Goal: Task Accomplishment & Management: Complete application form

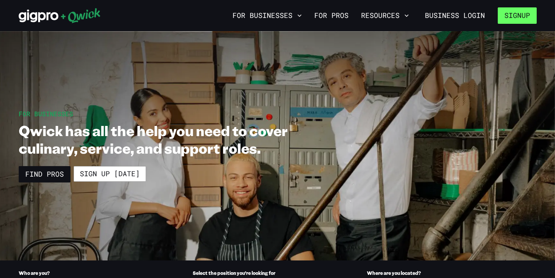
click at [508, 14] on button "Signup" at bounding box center [517, 15] width 39 height 16
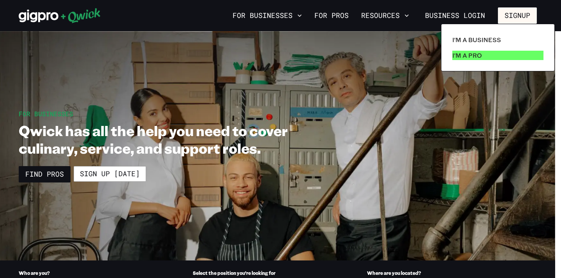
click at [470, 56] on p "I'm a Pro" at bounding box center [467, 55] width 30 height 9
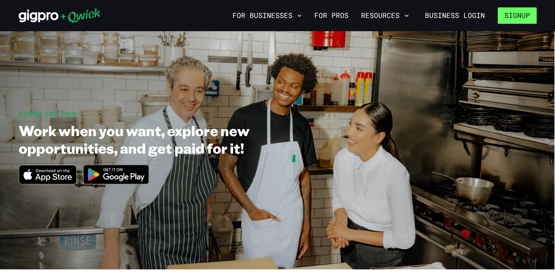
click at [515, 19] on button "Signup" at bounding box center [517, 15] width 39 height 16
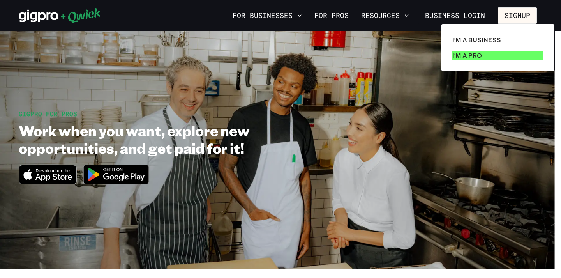
click at [471, 57] on p "I'm a Pro" at bounding box center [467, 55] width 30 height 9
click at [472, 56] on p "I'm a Pro" at bounding box center [467, 55] width 30 height 9
click at [484, 56] on link "I'm a Pro" at bounding box center [497, 56] width 97 height 16
click at [301, 101] on div at bounding box center [280, 139] width 561 height 278
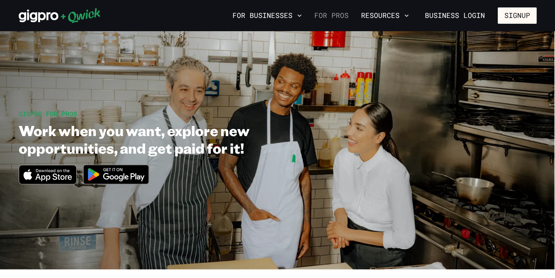
click at [339, 15] on link "For Pros" at bounding box center [331, 15] width 41 height 13
click at [57, 176] on icon "Download on the App Store" at bounding box center [47, 174] width 57 height 19
